Goal: Task Accomplishment & Management: Manage account settings

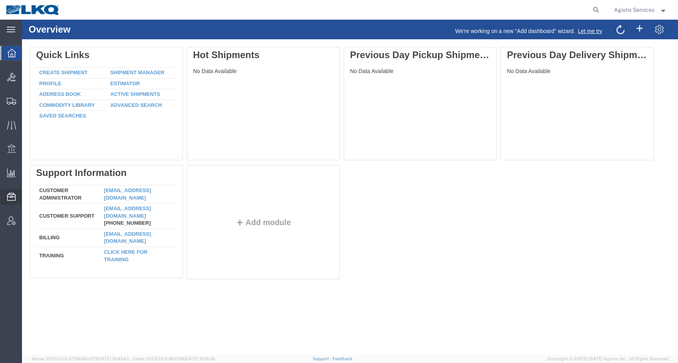
click at [0, 0] on span "Templates" at bounding box center [0, 0] width 0 height 0
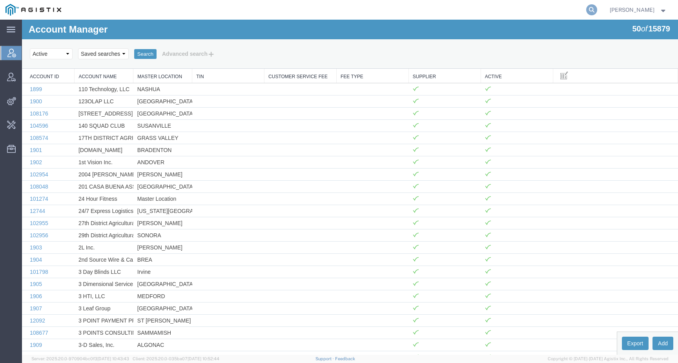
click at [597, 12] on icon at bounding box center [591, 9] width 11 height 11
click at [578, 11] on input "search" at bounding box center [467, 9] width 239 height 19
type input "offline@lkq"
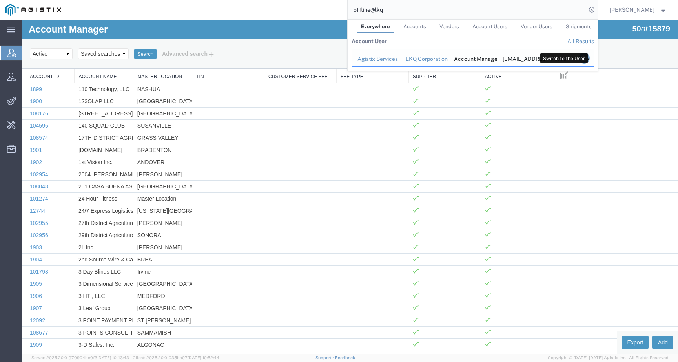
click at [589, 56] on icon "Search Results" at bounding box center [583, 58] width 11 height 11
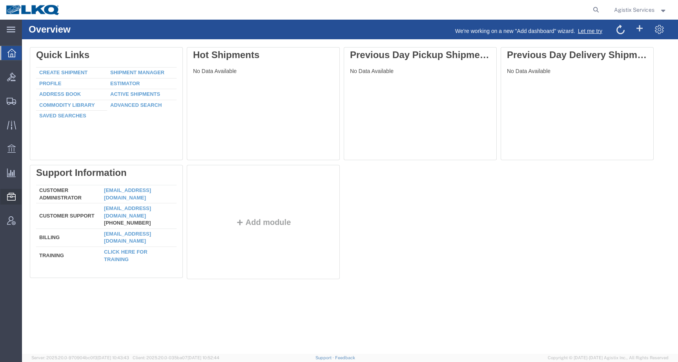
click at [0, 0] on span "Templates" at bounding box center [0, 0] width 0 height 0
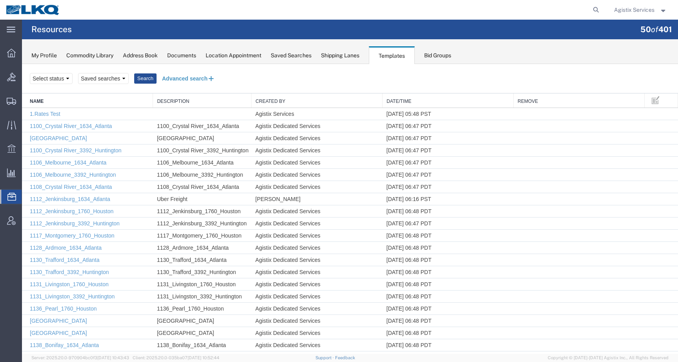
click at [185, 80] on button "Advanced search" at bounding box center [189, 78] width 64 height 13
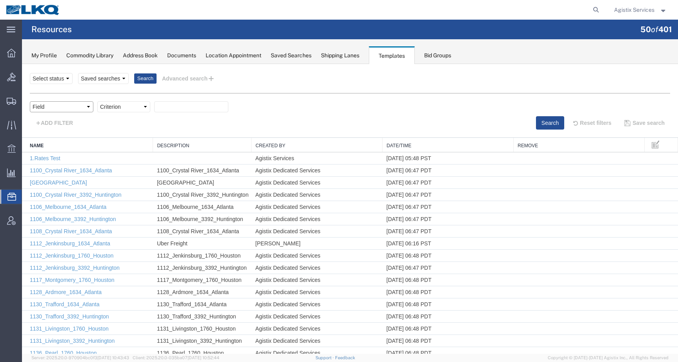
select select "name"
click option "Name" at bounding box center [22, 64] width 0 height 0
select select "contains"
click option "contains" at bounding box center [22, 64] width 0 height 0
click at [180, 109] on input "text" at bounding box center [191, 106] width 74 height 11
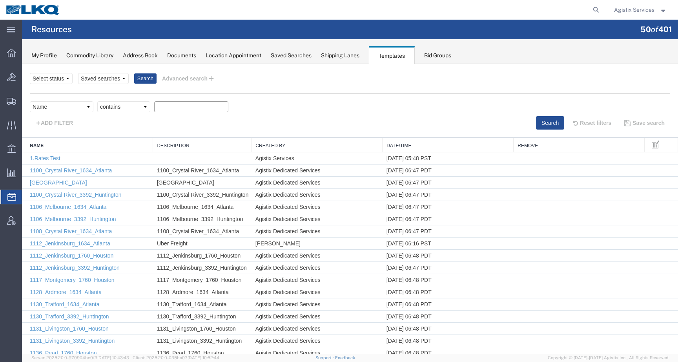
paste input "Dedicated_1760_Laser Forwarding_End Trans5"
type input "Dedicated_1760_Laser Forwarding_End Trans5"
click at [550, 116] on button "Search" at bounding box center [550, 122] width 28 height 13
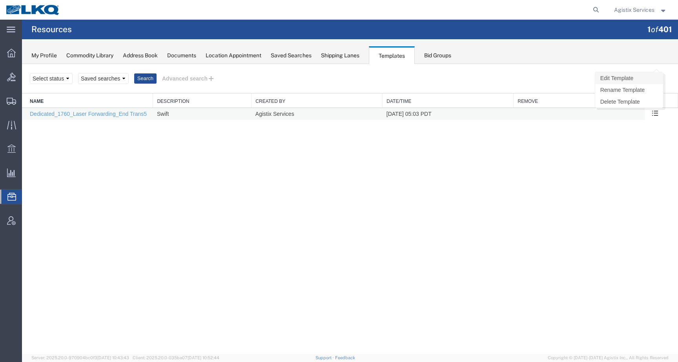
click at [629, 78] on link "Edit Template" at bounding box center [629, 78] width 68 height 12
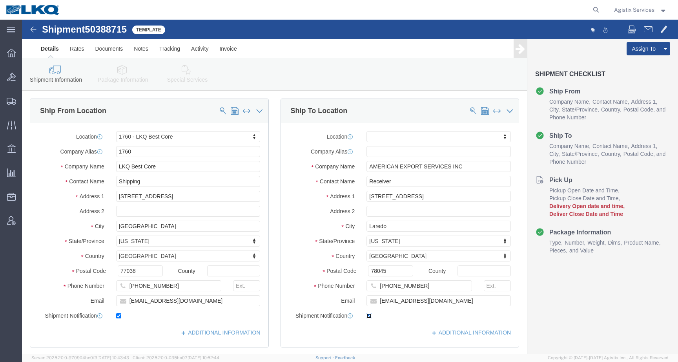
select select "27634"
select select
click input "checkbox"
checkbox input "false"
drag, startPoint x: 432, startPoint y: 283, endPoint x: 359, endPoint y: 283, distance: 73.0
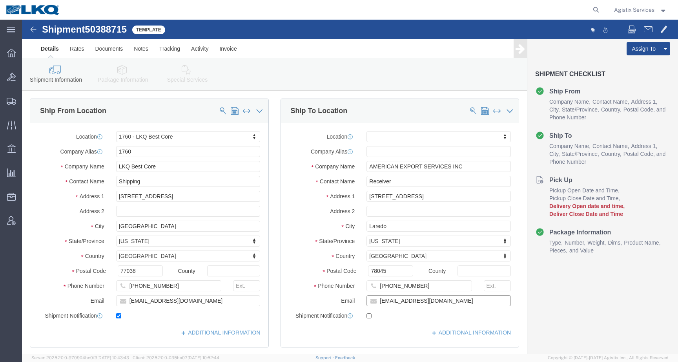
click input "[EMAIL_ADDRESS][DOMAIN_NAME]"
drag, startPoint x: 359, startPoint y: 283, endPoint x: 423, endPoint y: 283, distance: 64.0
click input "[EMAIL_ADDRESS][DOMAIN_NAME]"
click link "Save As Template"
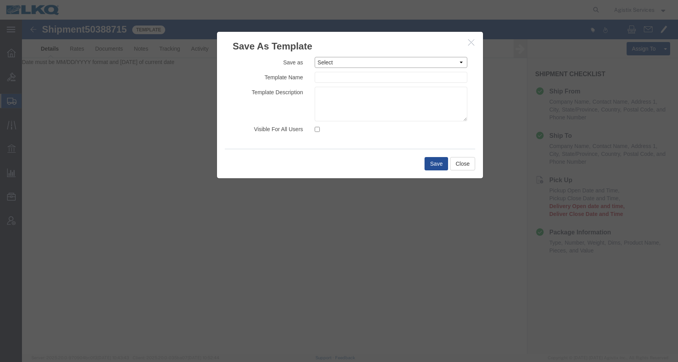
click at [315, 57] on select "Select 1.Rates Test 1100_Crystal River_1634_Atlanta [GEOGRAPHIC_DATA] 1100_Crys…" at bounding box center [391, 62] width 153 height 11
click at [344, 112] on textarea at bounding box center [391, 104] width 153 height 35
paste textarea "Dedicated_1760_Laser Forwarding_End Trans5"
type textarea "Dedicated_1760_Laser Forwarding_End Trans5"
click at [315, 57] on select "Select 1.Rates Test 1100_Crystal River_1634_Atlanta [GEOGRAPHIC_DATA] 1100_Crys…" at bounding box center [391, 62] width 153 height 11
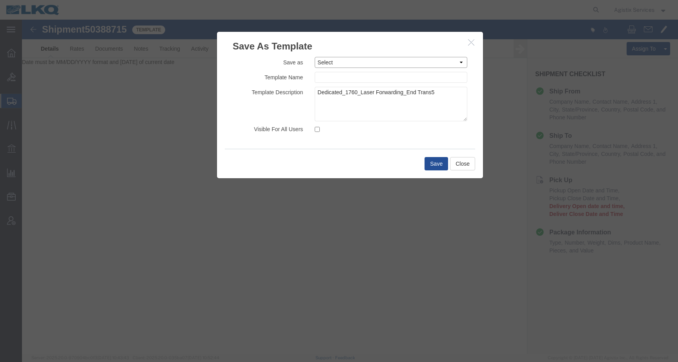
select select "34887"
click option "Dedicated_1760_Laser Forwarding_End Trans5" at bounding box center [22, 20] width 0 height 0
type input "Dedicated_1760_Laser Forwarding_End Trans5"
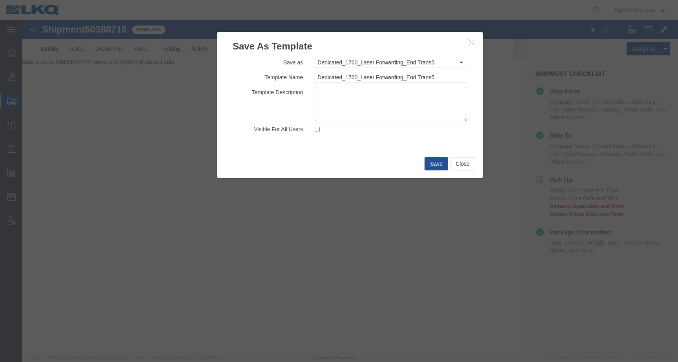
click at [357, 106] on textarea at bounding box center [391, 104] width 153 height 35
paste textarea "Dedicated_1760_Laser Forwarding_End Trans5"
type textarea "Dedicated_1760_Laser Forwarding_End Trans5"
drag, startPoint x: 445, startPoint y: 93, endPoint x: 314, endPoint y: 89, distance: 130.7
click at [315, 89] on textarea "Dedicated_1760_Laser Forwarding_End Trans5" at bounding box center [391, 104] width 153 height 35
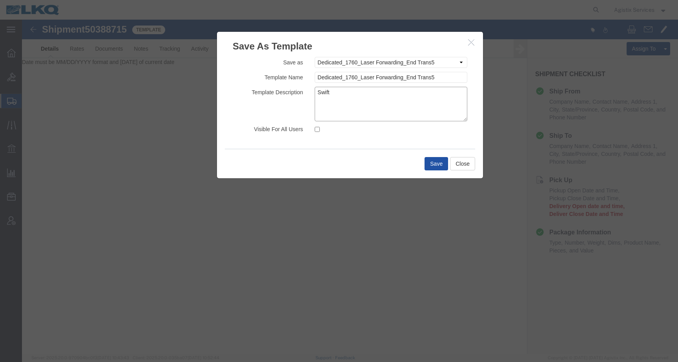
type textarea "Swift"
click at [432, 164] on button "Save" at bounding box center [437, 163] width 24 height 13
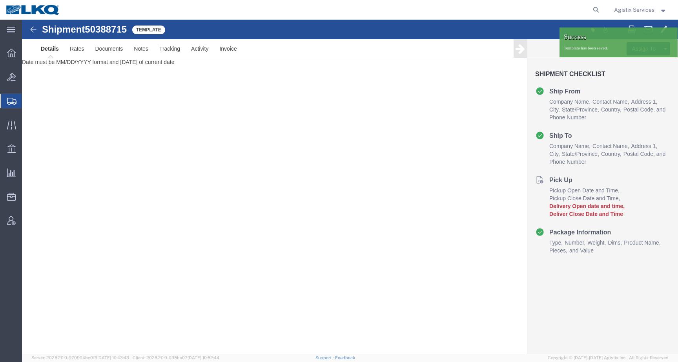
click at [29, 11] on img at bounding box center [32, 10] width 55 height 12
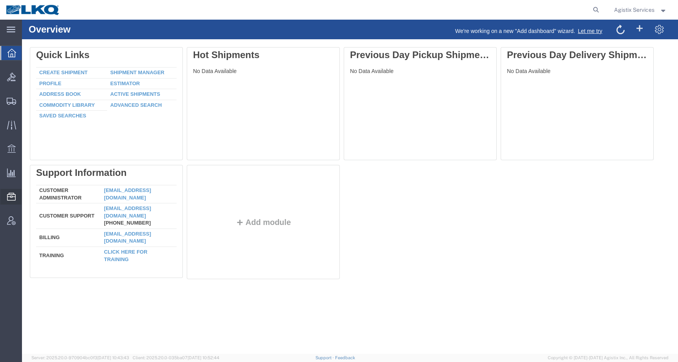
click at [0, 0] on span "Templates" at bounding box center [0, 0] width 0 height 0
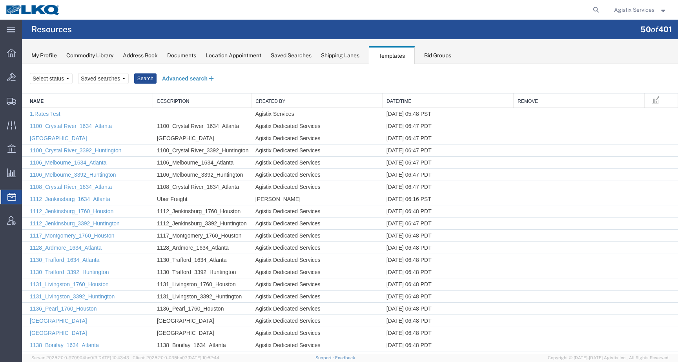
click at [185, 80] on button "Advanced search" at bounding box center [189, 78] width 64 height 13
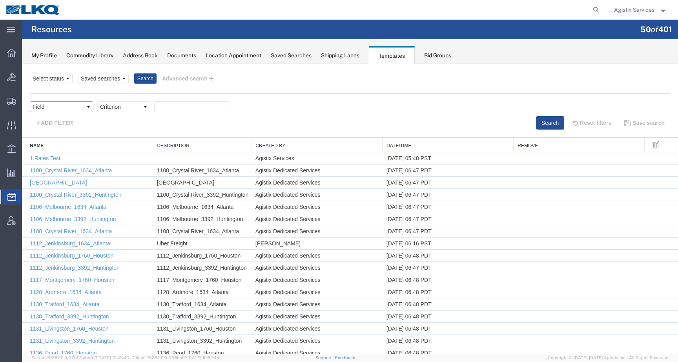
select select "name"
click option "Name" at bounding box center [22, 64] width 0 height 0
select select "contains"
click option "contains" at bounding box center [22, 64] width 0 height 0
click at [199, 104] on input "text" at bounding box center [191, 106] width 74 height 11
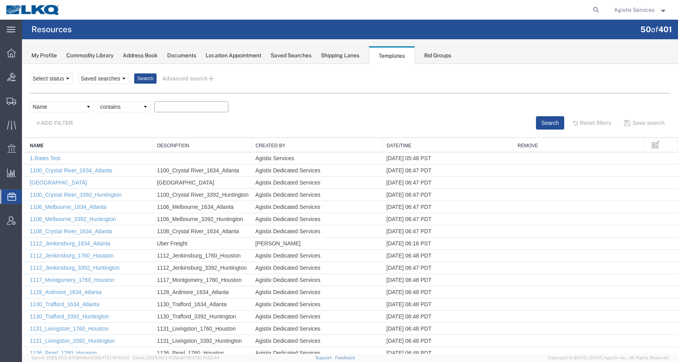
paste input "Dedicated_1760_Laser Forwarding_End Trans5"
type input "Dedicated_1760_Laser Forwarding_End Trans5"
click at [542, 120] on button "Search" at bounding box center [550, 122] width 28 height 13
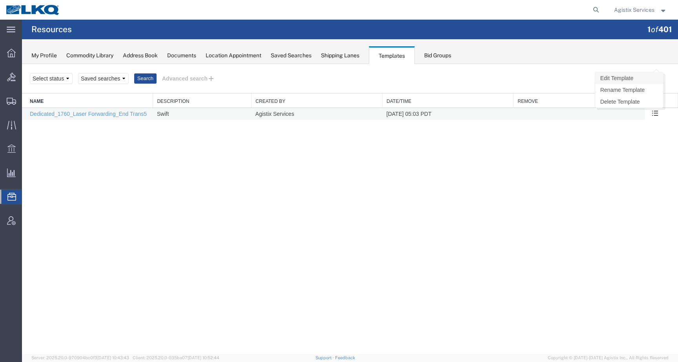
click at [638, 78] on link "Edit Template" at bounding box center [629, 78] width 68 height 12
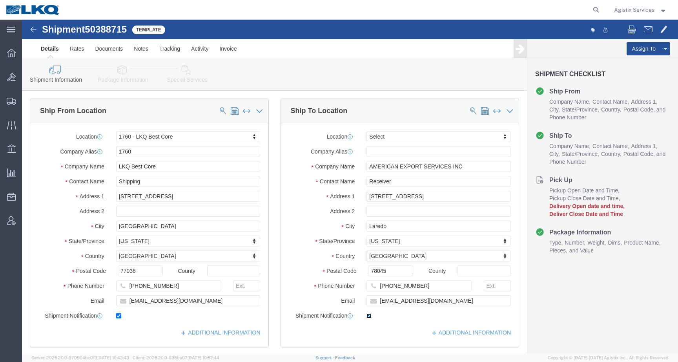
click input "checkbox"
checkbox input "false"
select select "27634"
select select
drag, startPoint x: 428, startPoint y: 281, endPoint x: 339, endPoint y: 281, distance: 89.5
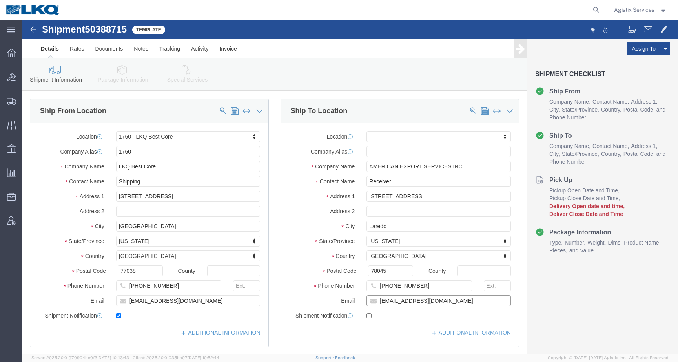
click div "Email [EMAIL_ADDRESS][DOMAIN_NAME]"
drag, startPoint x: 400, startPoint y: 285, endPoint x: 318, endPoint y: 282, distance: 82.0
click input "[EMAIL_ADDRESS][DOMAIN_NAME]"
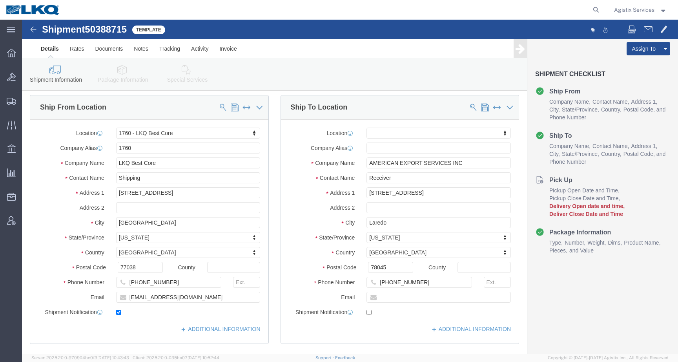
click div "ADDITIONAL INFORMATION"
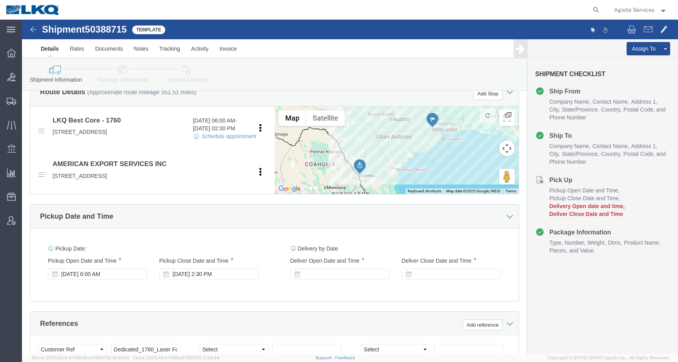
scroll to position [281, 0]
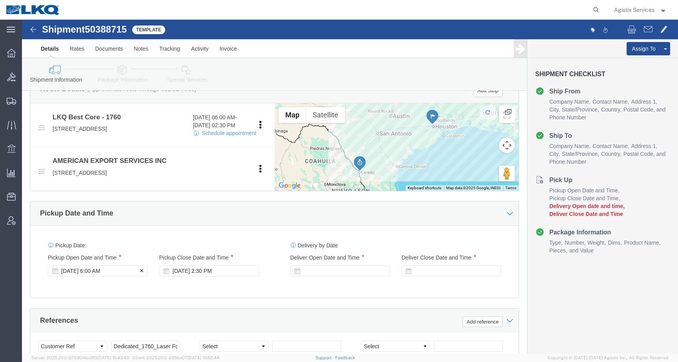
click div "[DATE] 6:00 AM"
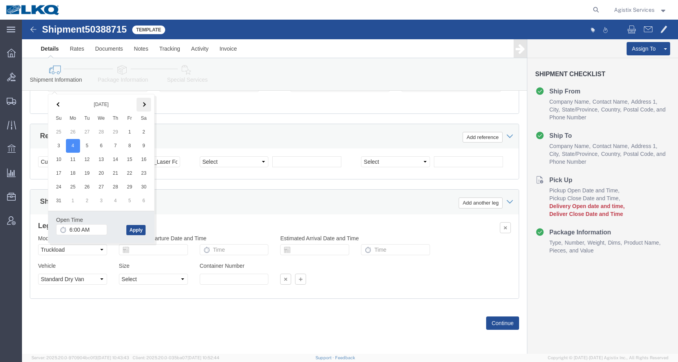
click th
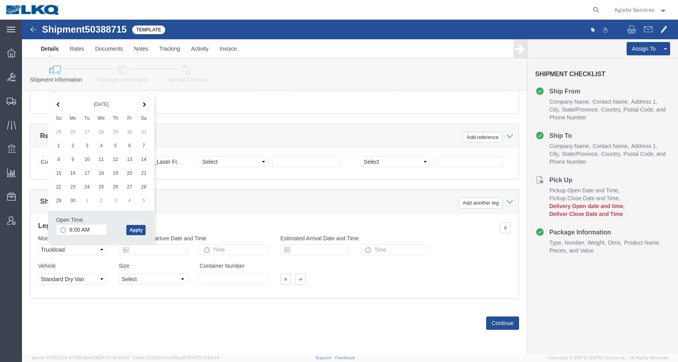
click th
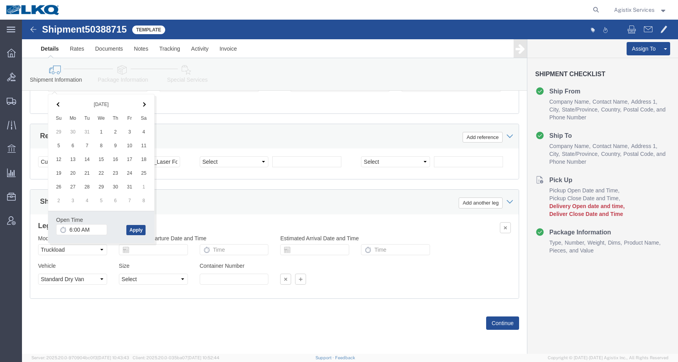
click th
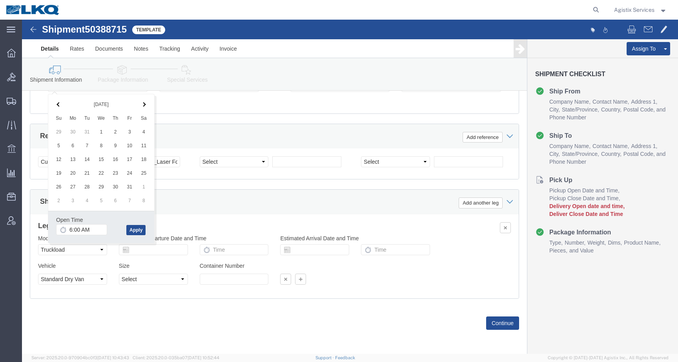
click th
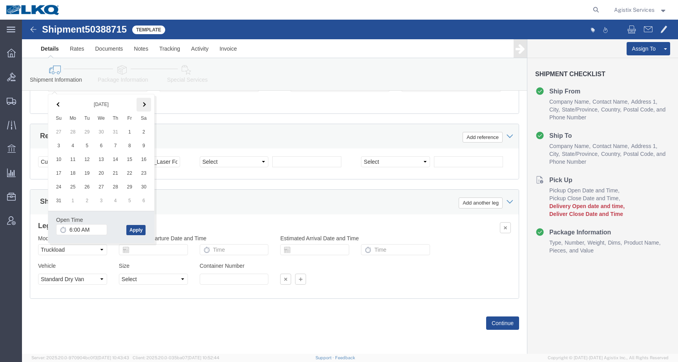
click th
click button "Apply"
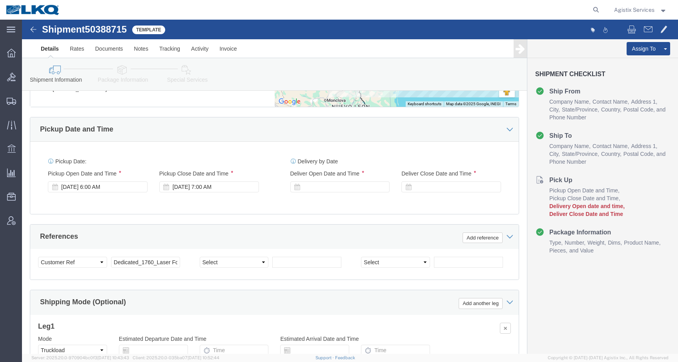
scroll to position [362, 0]
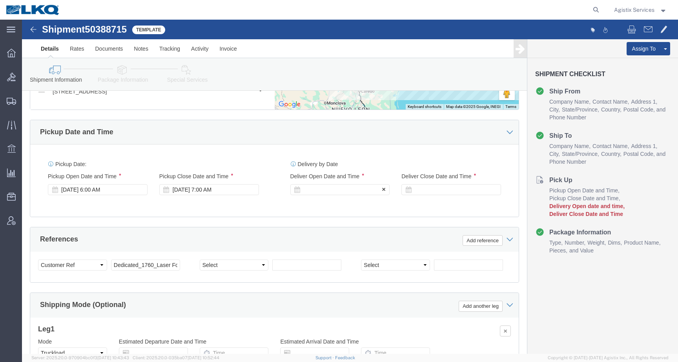
click div
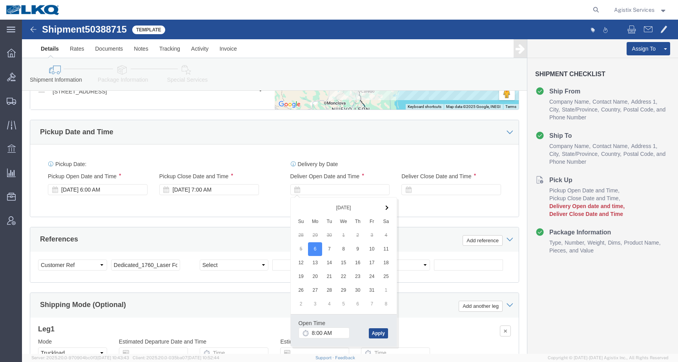
click div "Pickup Date: Pickup Start Date Pickup Start Time Pickup Open Date and Time [DAT…"
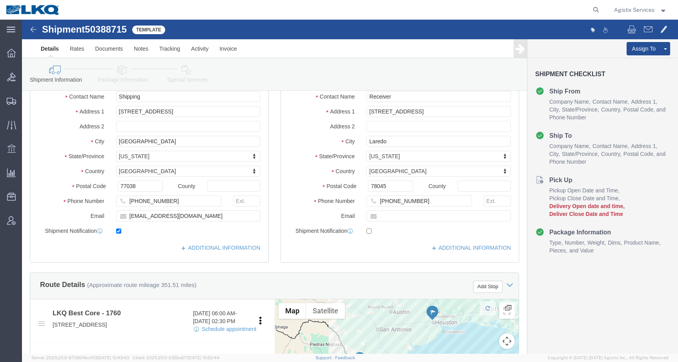
scroll to position [77, 0]
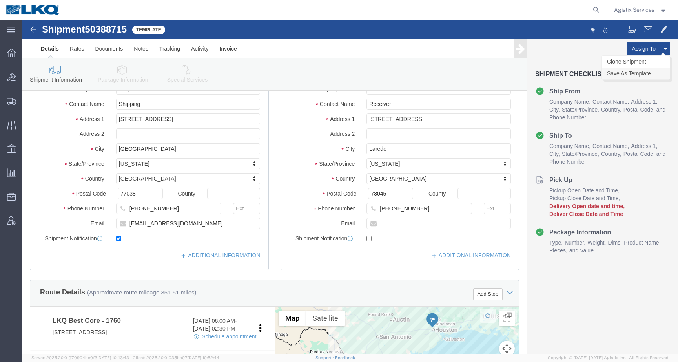
click link "Save As Template"
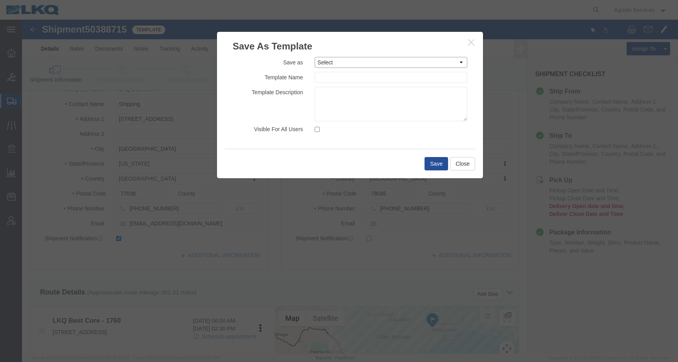
click select "Select 1.Rates Test 1100_Crystal River_1634_Atlanta [GEOGRAPHIC_DATA] 1100_Crys…"
click textarea
paste textarea "Dedicated_1760_Laser Forwarding_End Trans5"
type textarea "Dedicated_1760_Laser Forwarding_End Trans5"
click select "Select 1.Rates Test 1100_Crystal River_1634_Atlanta [GEOGRAPHIC_DATA] 1100_Crys…"
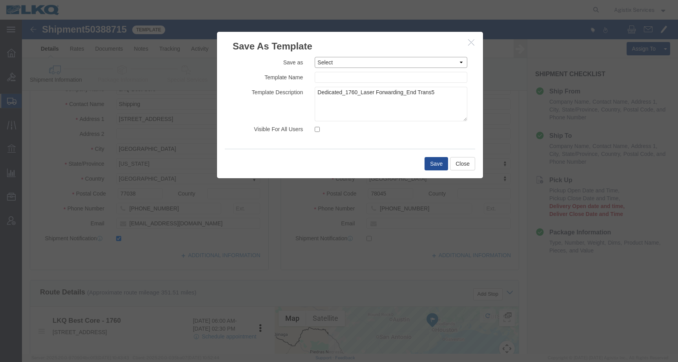
select select "34887"
click option "Dedicated_1760_Laser Forwarding_End Trans5"
type input "Dedicated_1760_Laser Forwarding_End Trans5"
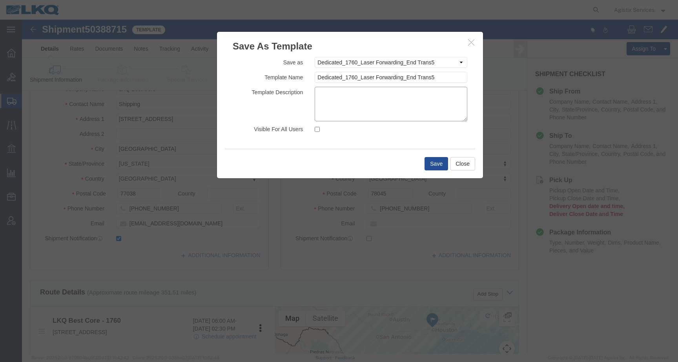
click textarea
paste textarea "Dedicated_1760_Laser Forwarding_End Trans5"
drag, startPoint x: 420, startPoint y: 75, endPoint x: 292, endPoint y: 73, distance: 127.9
click textarea "Dedicated_1760_Laser Forwarding_End Trans5"
type textarea "Swift"
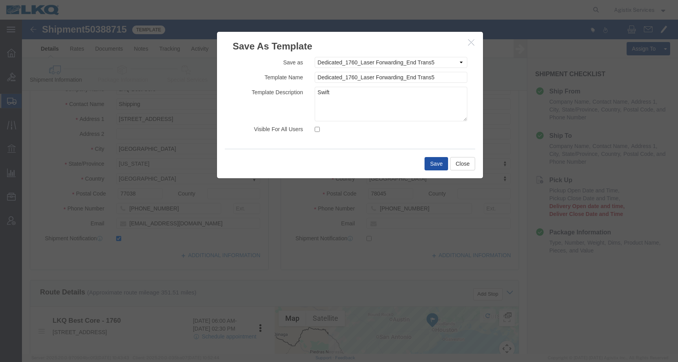
click button "Save"
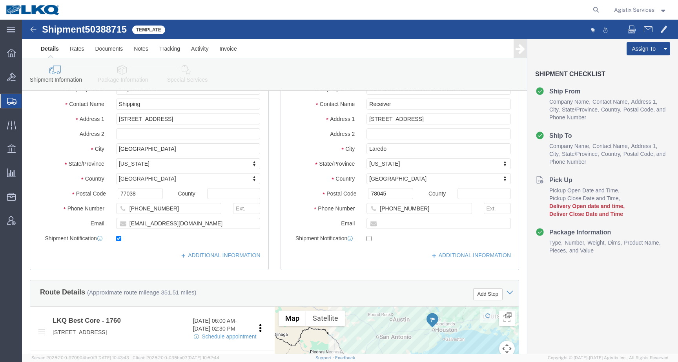
click at [43, 13] on img at bounding box center [32, 10] width 55 height 12
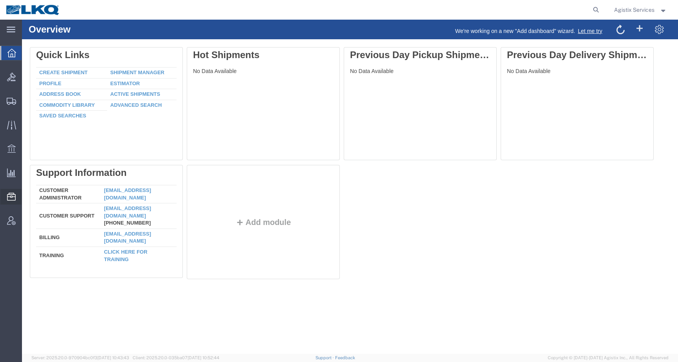
click at [0, 0] on span "Templates" at bounding box center [0, 0] width 0 height 0
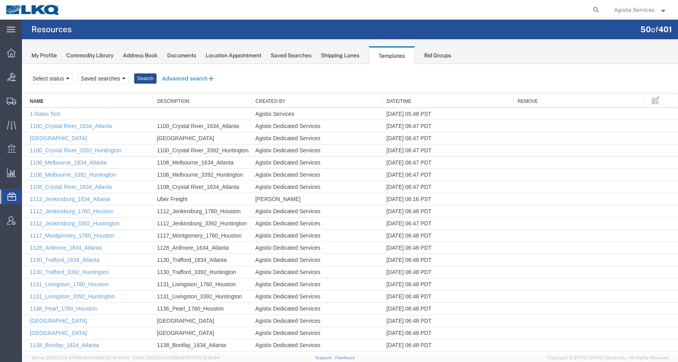
click at [189, 75] on button "Advanced search" at bounding box center [189, 78] width 64 height 13
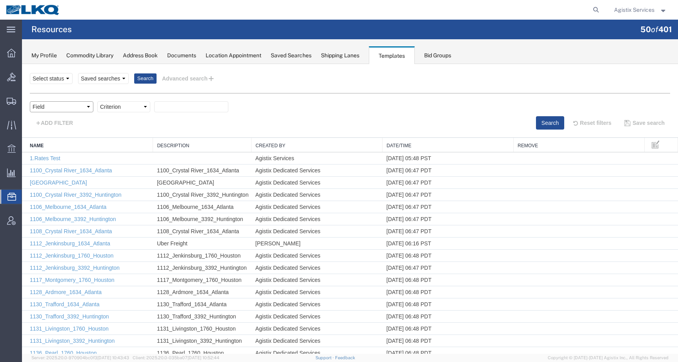
select select "name"
click option "Name" at bounding box center [22, 64] width 0 height 0
click at [118, 109] on select "Criterion contains does not contain is is blank is not blank starts with" at bounding box center [123, 106] width 53 height 11
select select "contains"
click option "contains" at bounding box center [22, 64] width 0 height 0
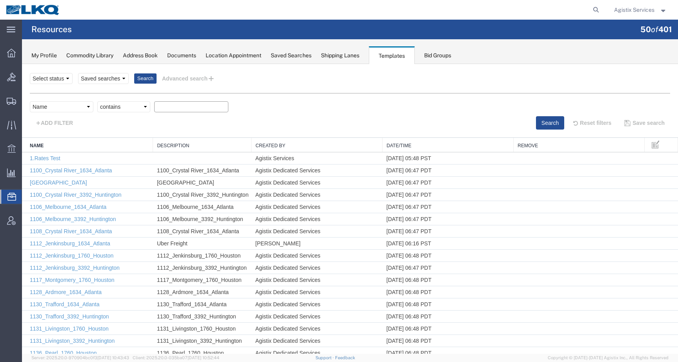
click at [177, 107] on input "text" at bounding box center [191, 106] width 74 height 11
paste input "Dedicated_1760_Laser Forwarding_End Trans5"
type input "Dedicated_1760_Laser Forwarding_End Trans5"
click at [552, 124] on button "Search" at bounding box center [550, 122] width 28 height 13
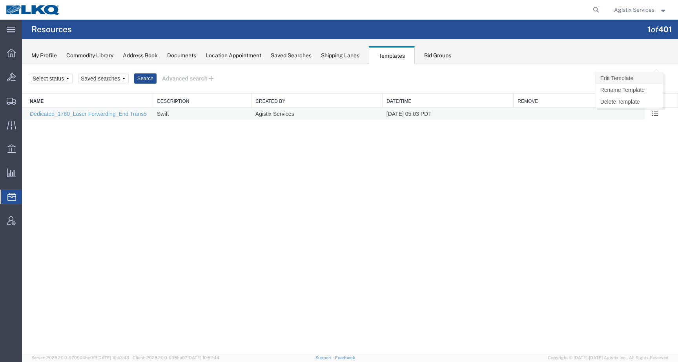
click at [643, 80] on link "Edit Template" at bounding box center [629, 78] width 68 height 12
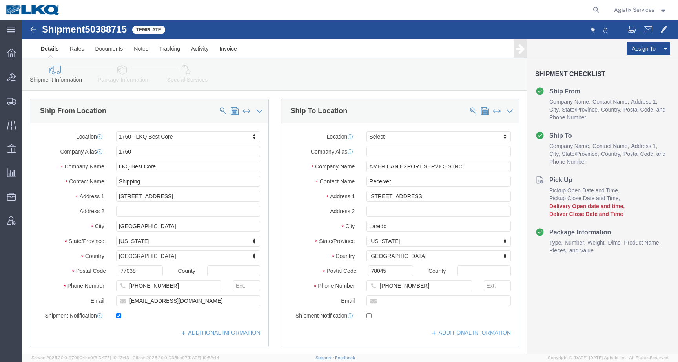
select select "27634"
select select
click at [29, 10] on img at bounding box center [32, 10] width 55 height 12
